Goal: Navigation & Orientation: Find specific page/section

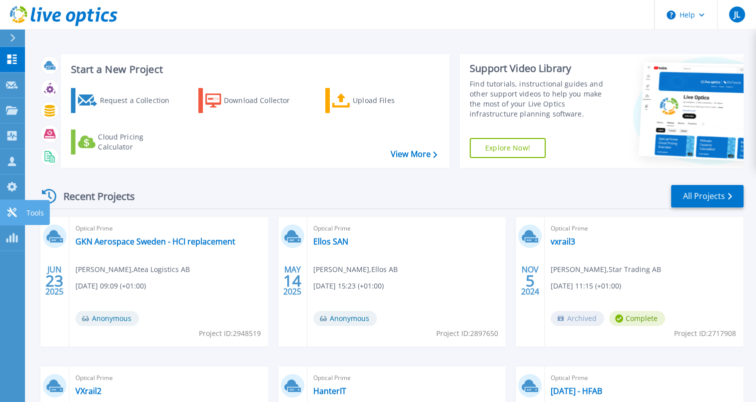
click at [10, 212] on icon at bounding box center [11, 211] width 9 height 9
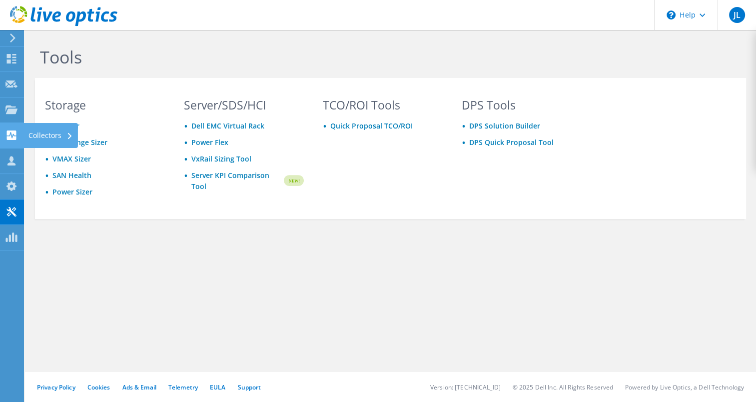
click at [10, 138] on use at bounding box center [11, 134] width 9 height 9
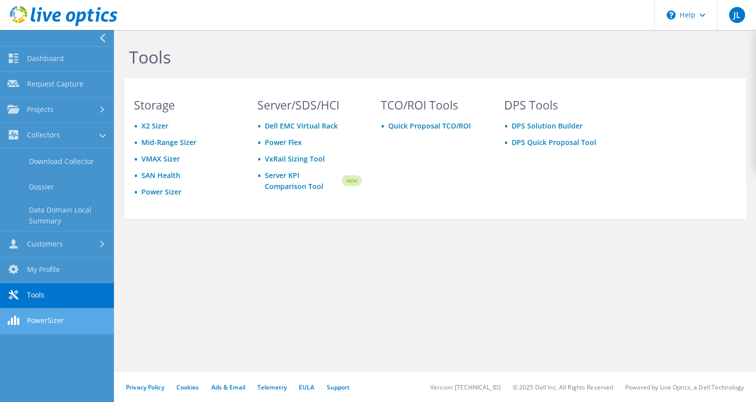
click at [44, 319] on link "PowerSizer" at bounding box center [57, 320] width 114 height 25
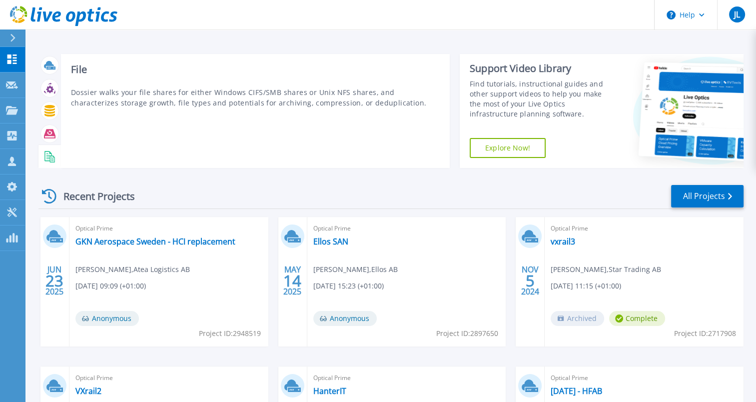
click at [48, 158] on icon at bounding box center [49, 156] width 11 height 11
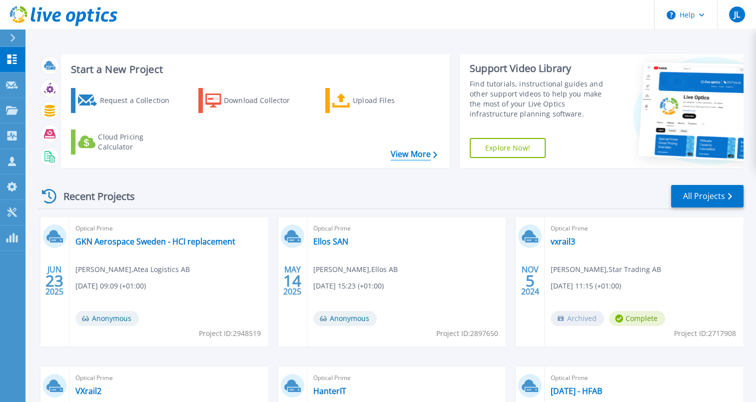
click at [409, 155] on link "View More" at bounding box center [414, 153] width 46 height 9
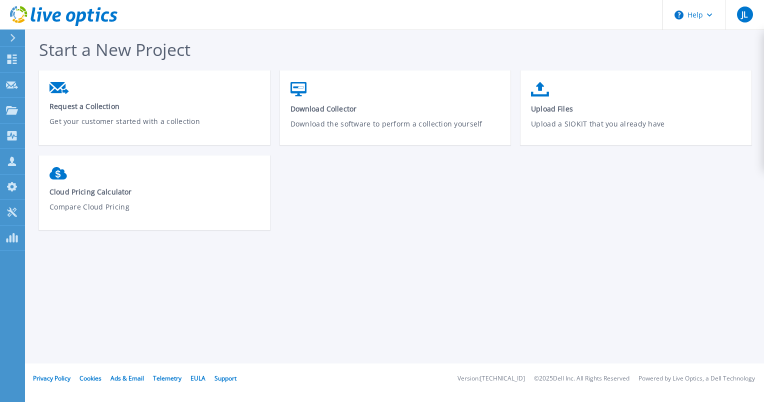
click at [14, 40] on icon at bounding box center [12, 38] width 5 height 8
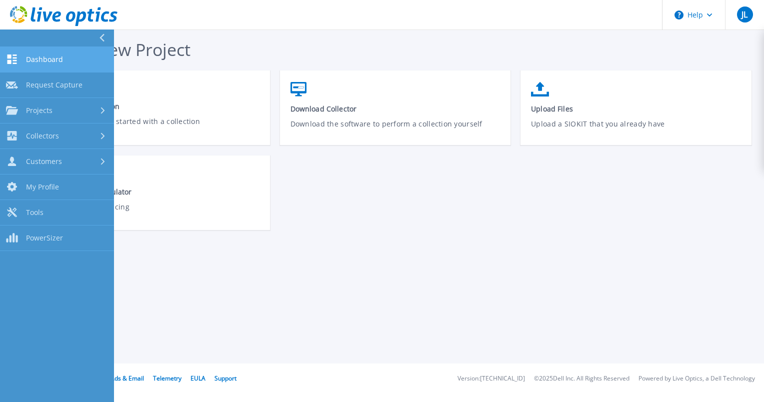
click at [39, 60] on span "Dashboard" at bounding box center [44, 59] width 37 height 9
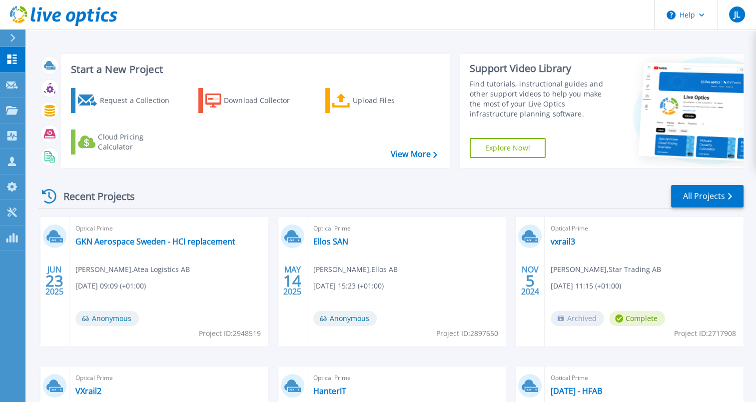
click at [504, 146] on link "Explore Now!" at bounding box center [508, 148] width 76 height 20
